Goal: Task Accomplishment & Management: Use online tool/utility

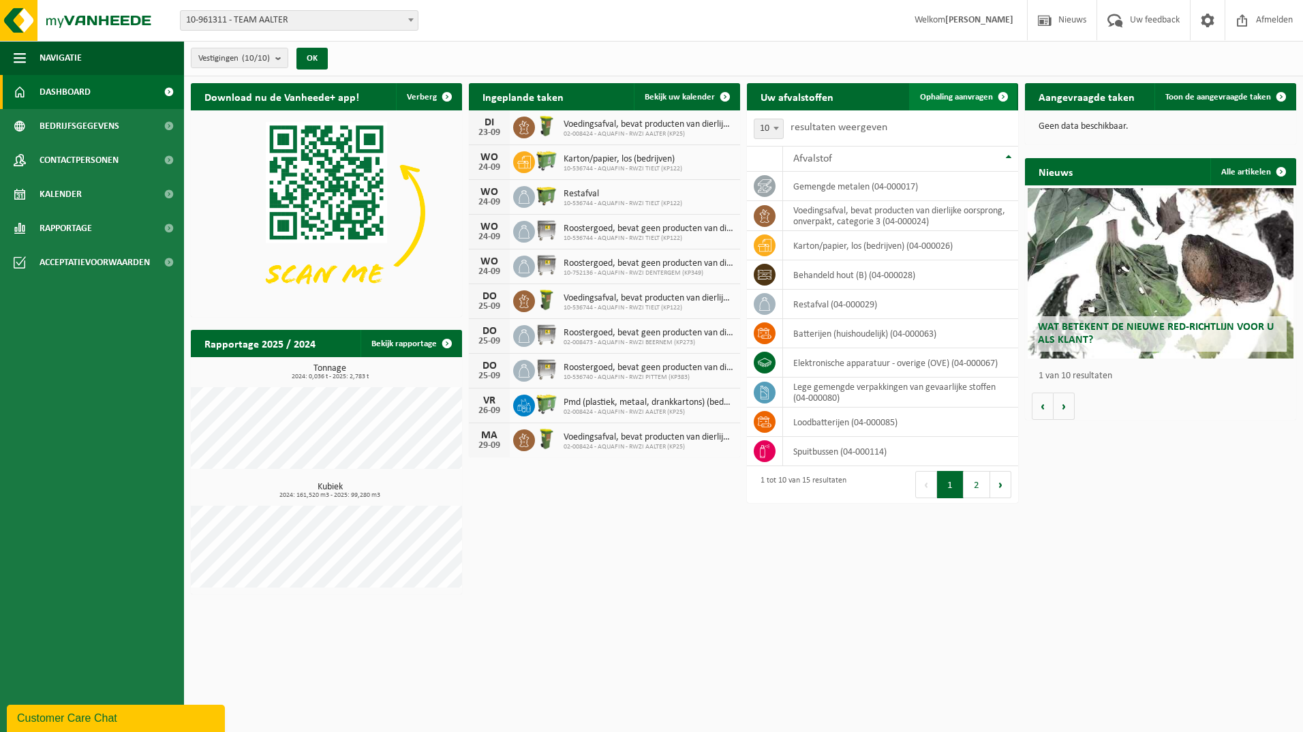
click at [954, 98] on span "Ophaling aanvragen" at bounding box center [956, 97] width 73 height 9
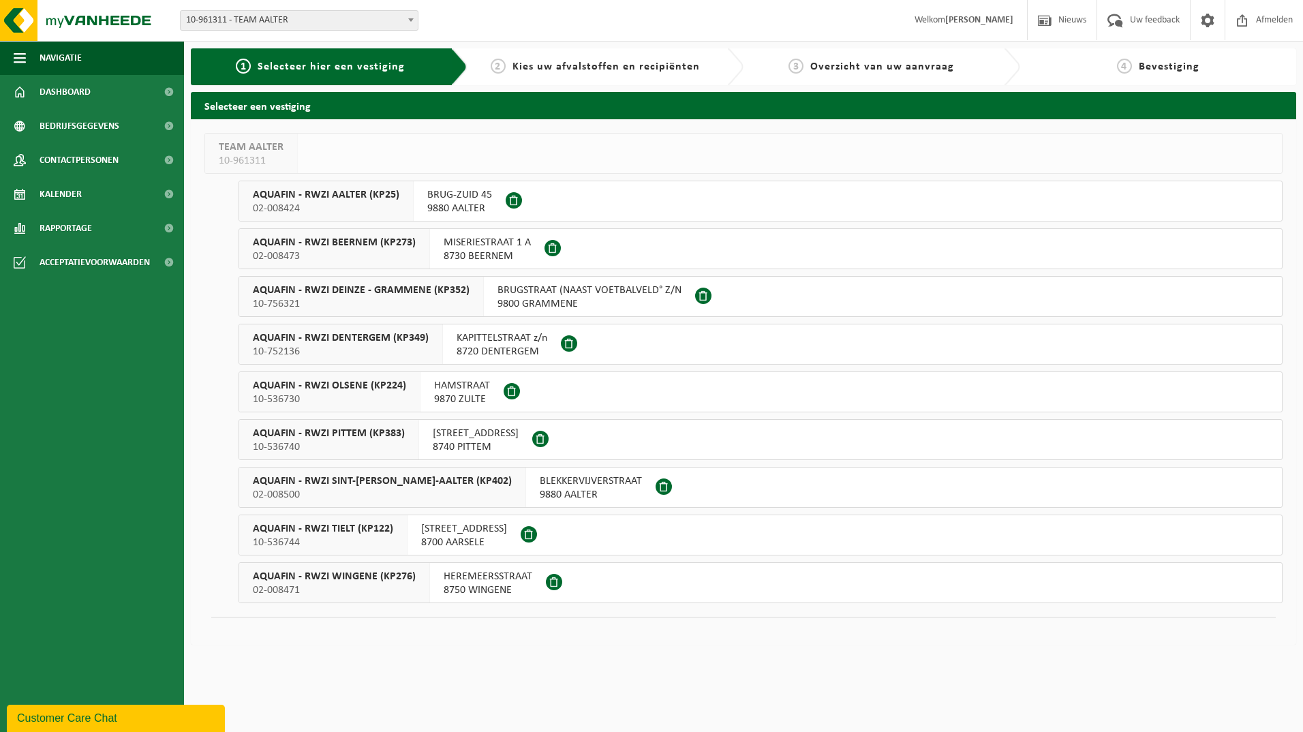
click at [379, 480] on span "AQUAFIN - RWZI SINT-MARIA-AALTER (KP402)" at bounding box center [382, 481] width 259 height 14
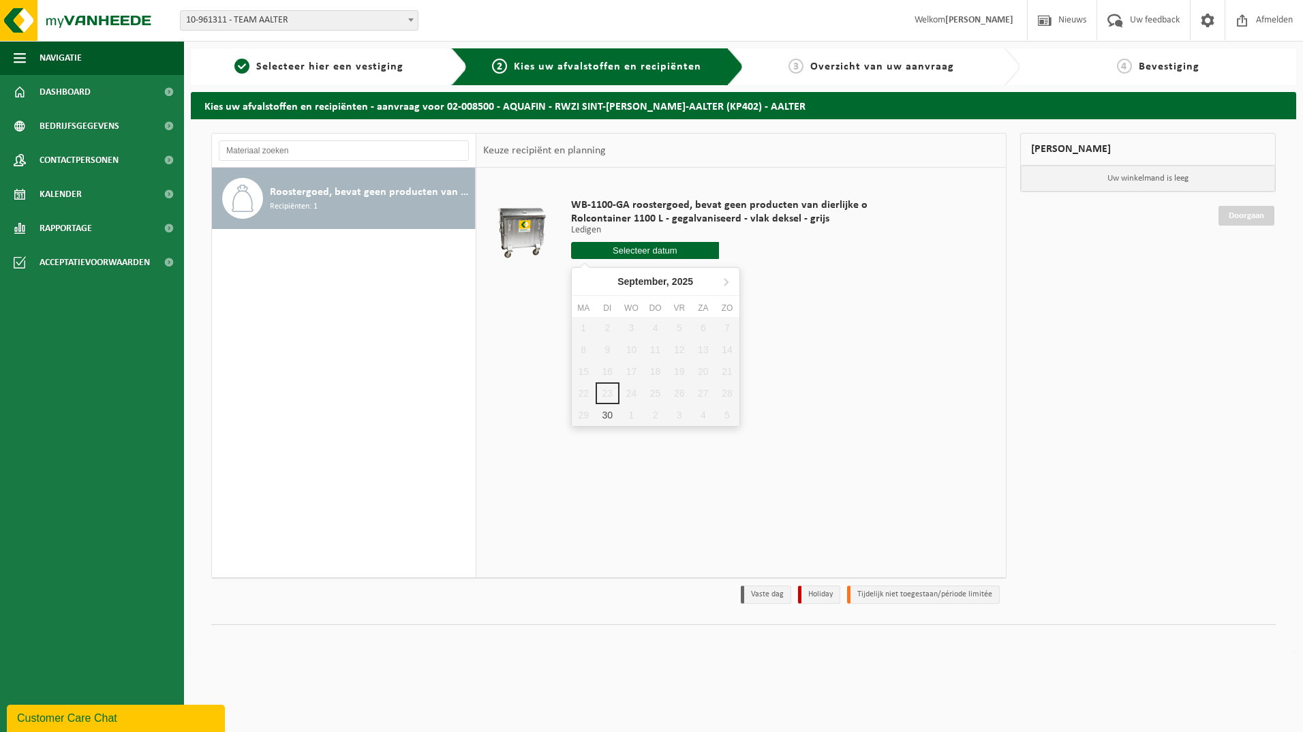
click at [675, 251] on input "text" at bounding box center [645, 250] width 149 height 17
click at [603, 417] on div "30" at bounding box center [608, 415] width 24 height 22
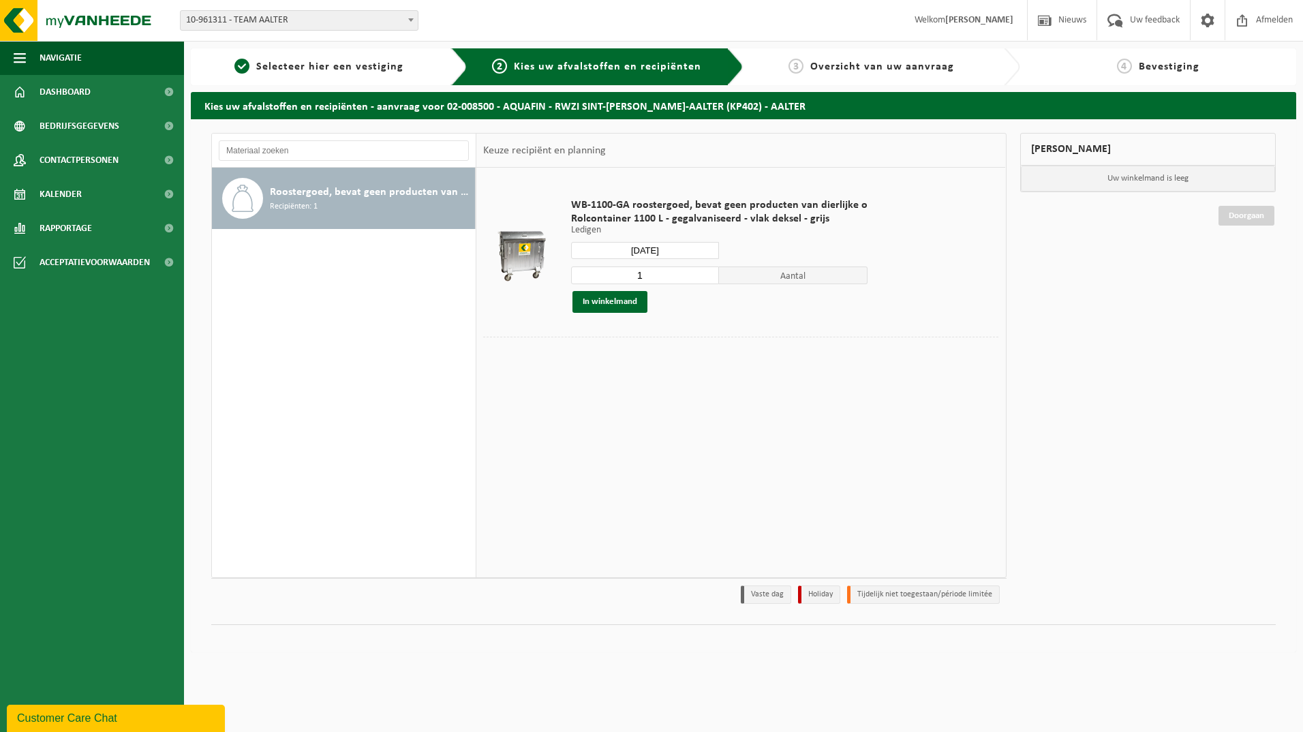
type input "Van [DATE]"
click at [625, 301] on button "In winkelmand" at bounding box center [609, 302] width 75 height 22
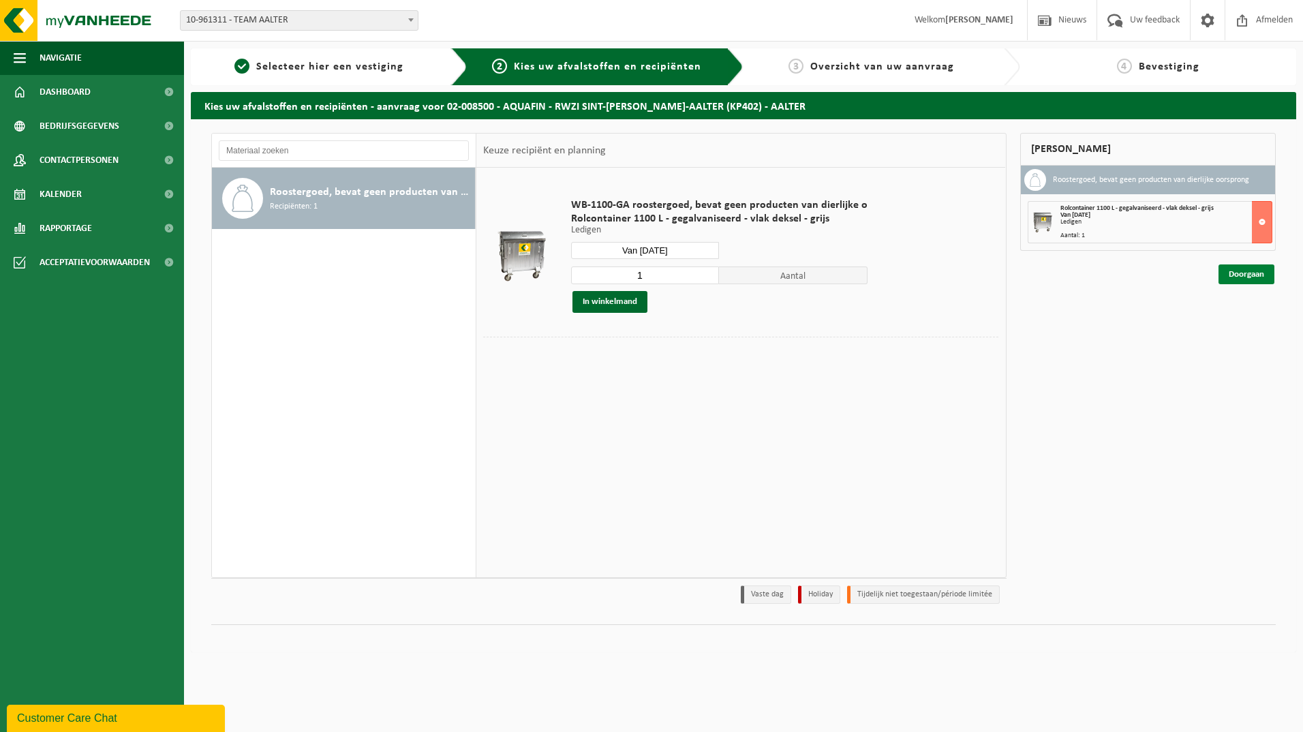
click at [1254, 277] on link "Doorgaan" at bounding box center [1246, 274] width 56 height 20
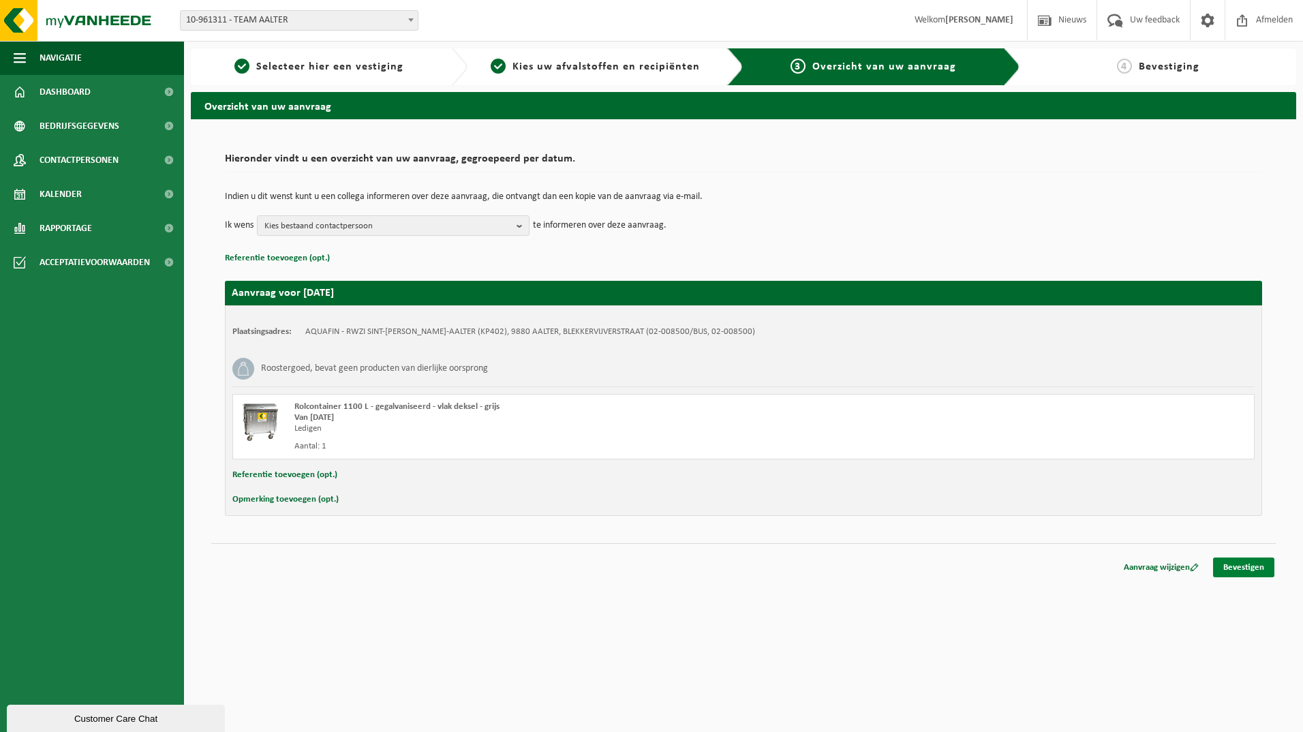
click at [1244, 562] on link "Bevestigen" at bounding box center [1243, 567] width 61 height 20
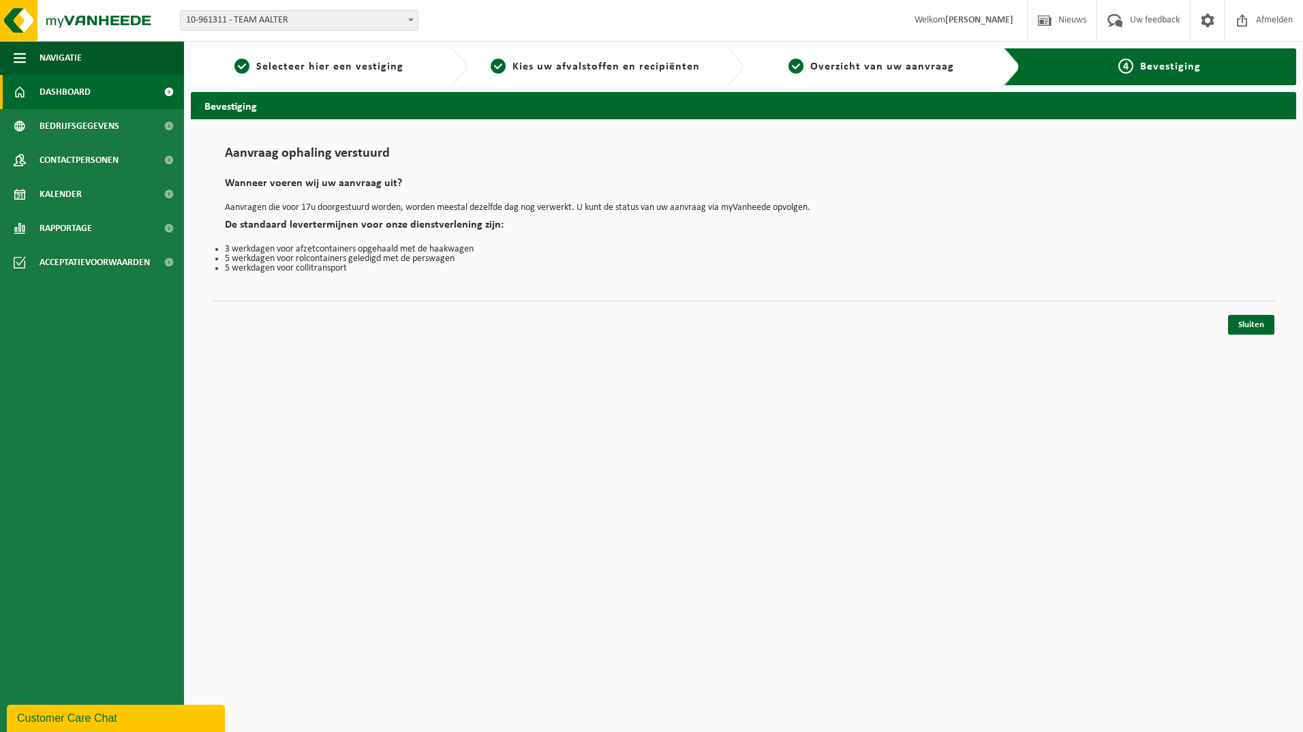
click at [72, 87] on span "Dashboard" at bounding box center [65, 92] width 51 height 34
